Goal: Find contact information: Find contact information

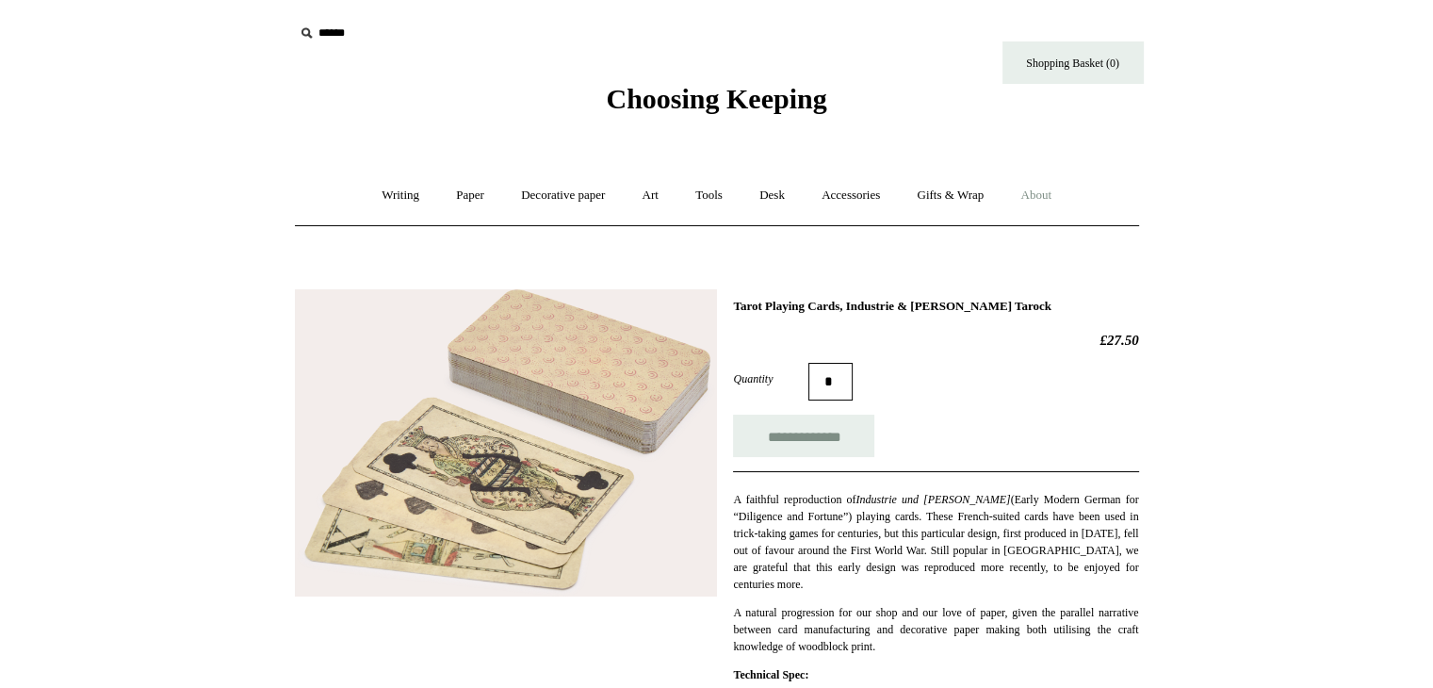
click at [1050, 204] on link "About +" at bounding box center [1035, 196] width 65 height 50
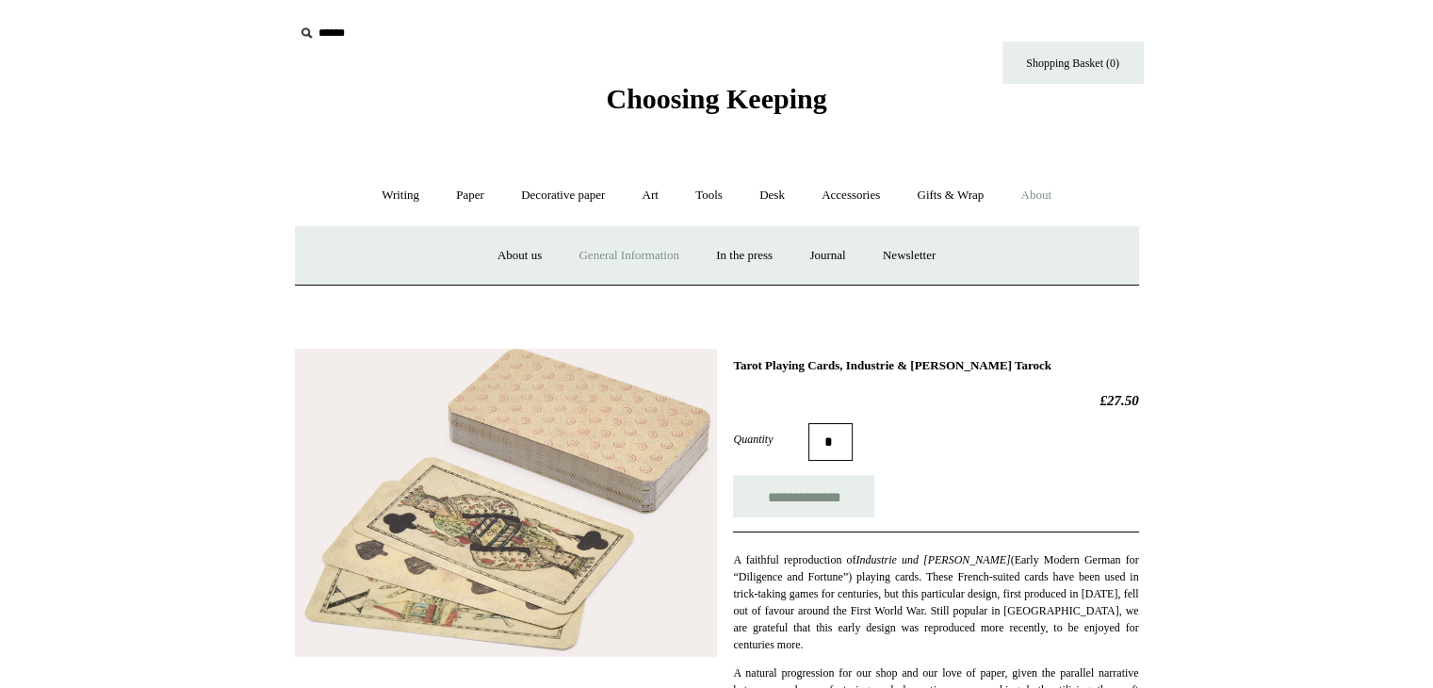
click at [595, 253] on link "General Information" at bounding box center [629, 256] width 134 height 50
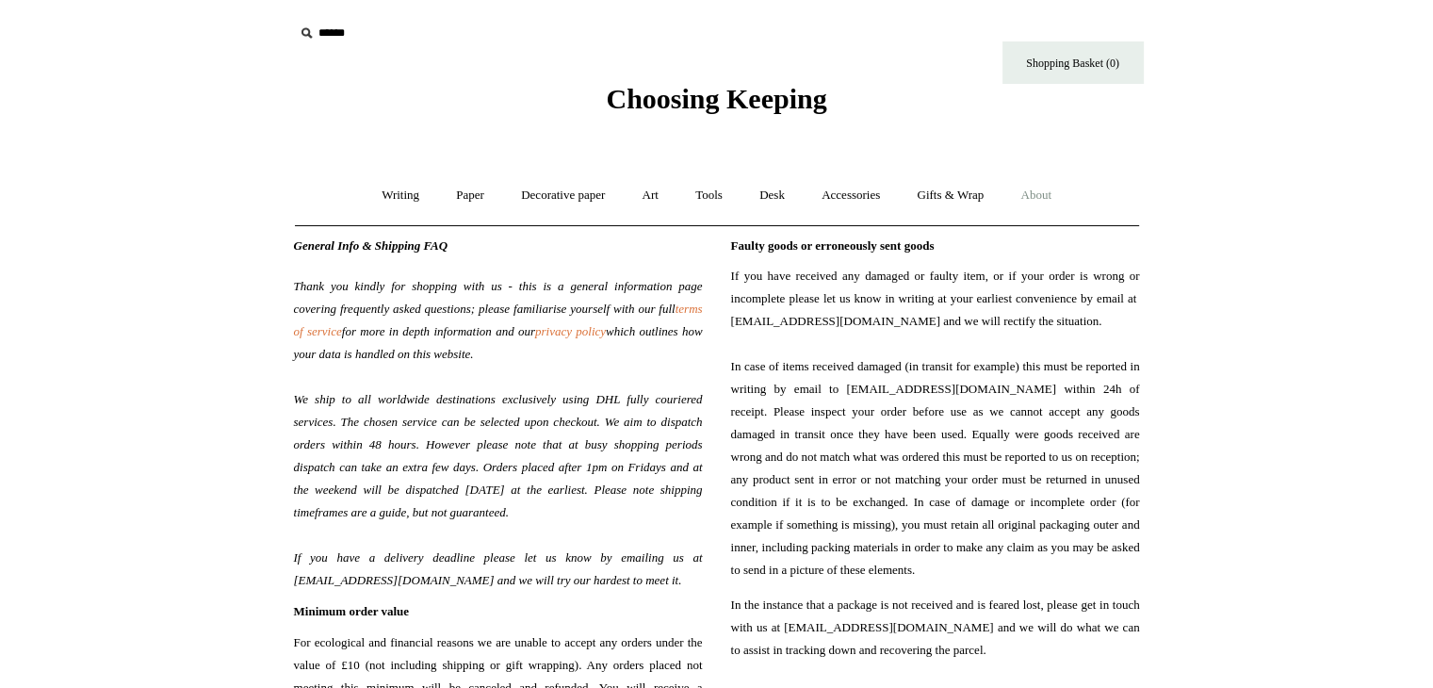
click at [1052, 196] on link "About +" at bounding box center [1035, 196] width 65 height 50
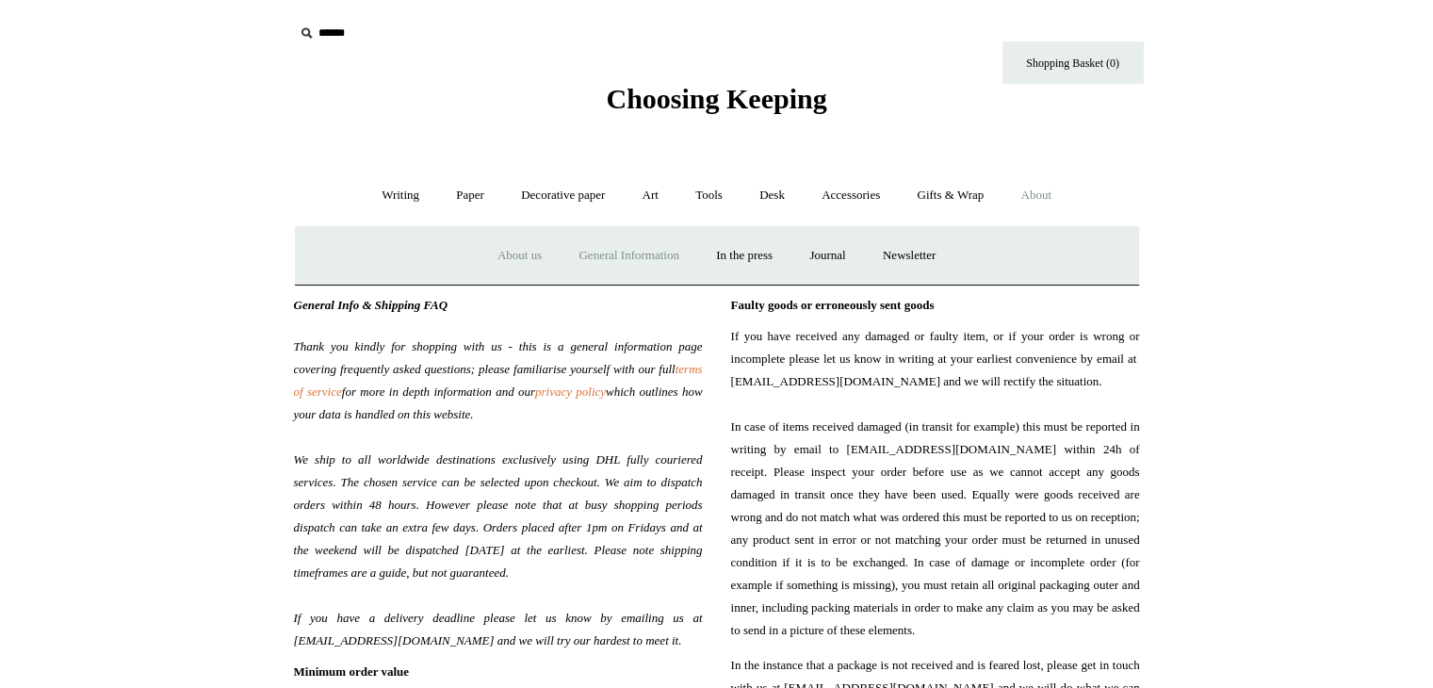
click at [516, 253] on link "About us" at bounding box center [520, 256] width 78 height 50
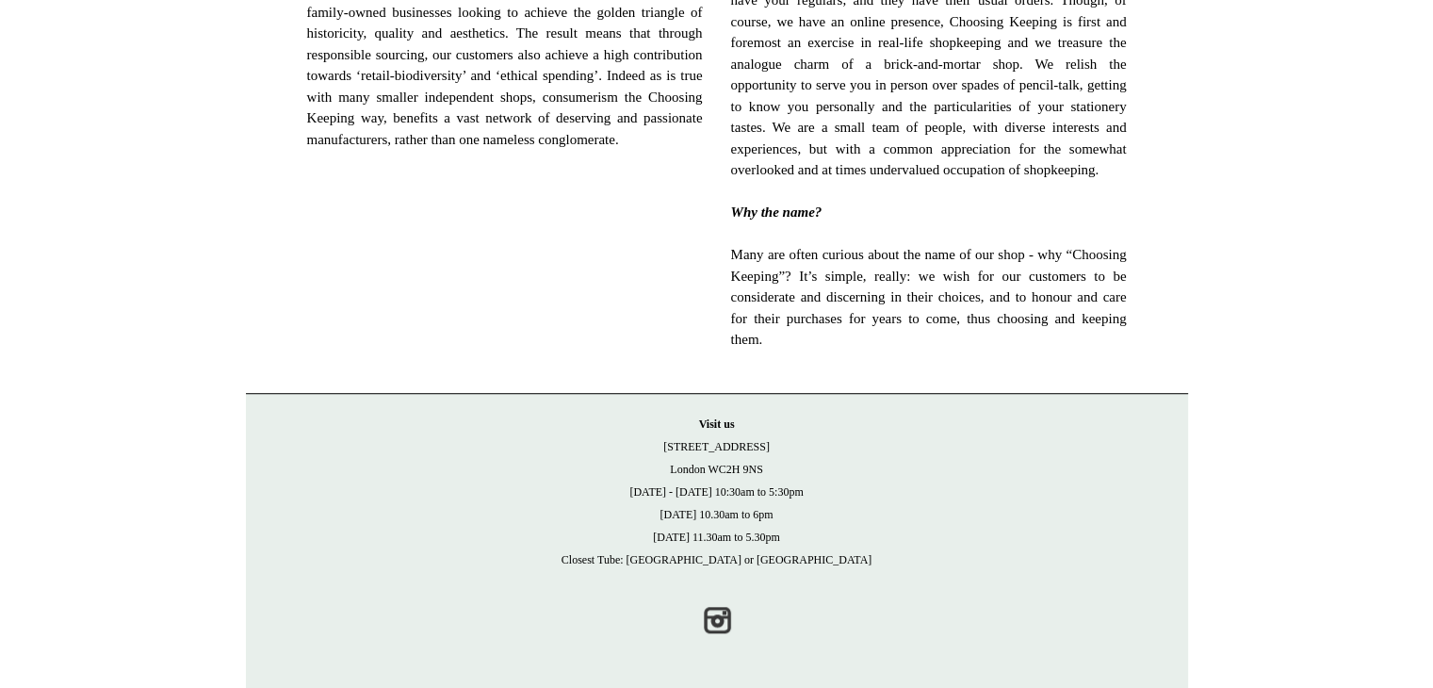
scroll to position [1287, 0]
drag, startPoint x: 780, startPoint y: 471, endPoint x: 672, endPoint y: 447, distance: 111.1
click at [672, 447] on p "Visit [GEOGRAPHIC_DATA][STREET_ADDRESS] [DATE] - [DATE] 10:30am to 5:30pm [DATE…" at bounding box center [717, 492] width 905 height 158
